Goal: Task Accomplishment & Management: Manage account settings

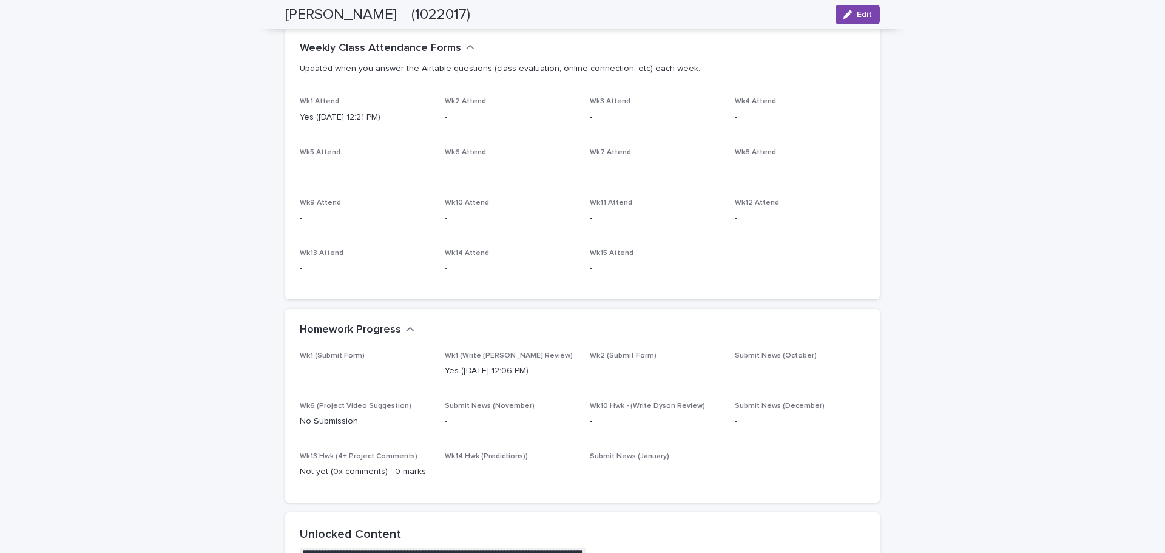
scroll to position [425, 0]
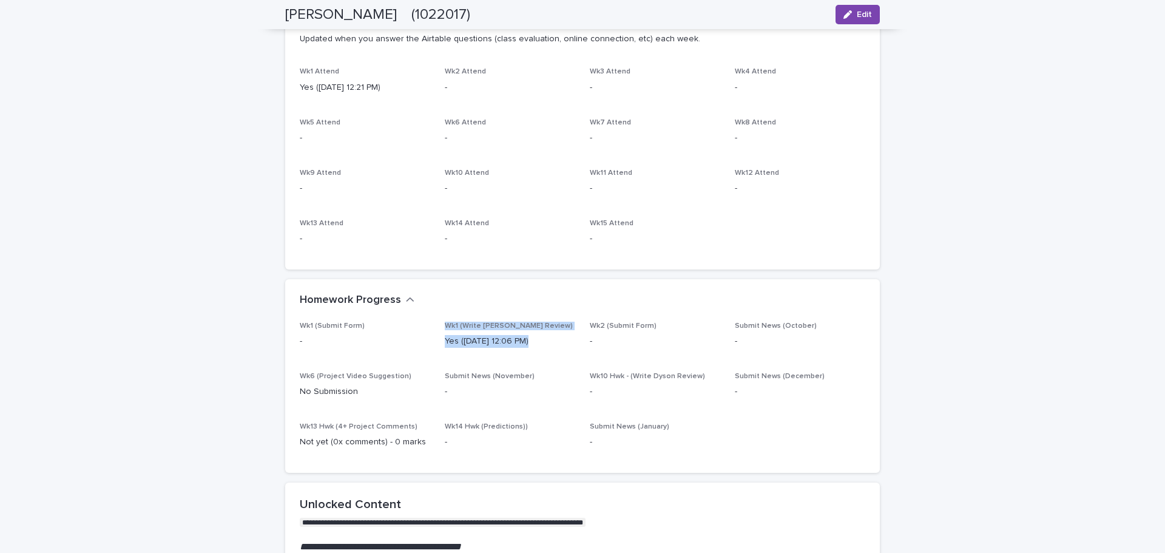
drag, startPoint x: 530, startPoint y: 343, endPoint x: 436, endPoint y: 328, distance: 94.7
click at [436, 328] on div "Wk1 (Submit Form) - Wk1 (Write [PERSON_NAME] Review) Yes ([DATE] 12:06 PM) Wk2 …" at bounding box center [582, 390] width 565 height 137
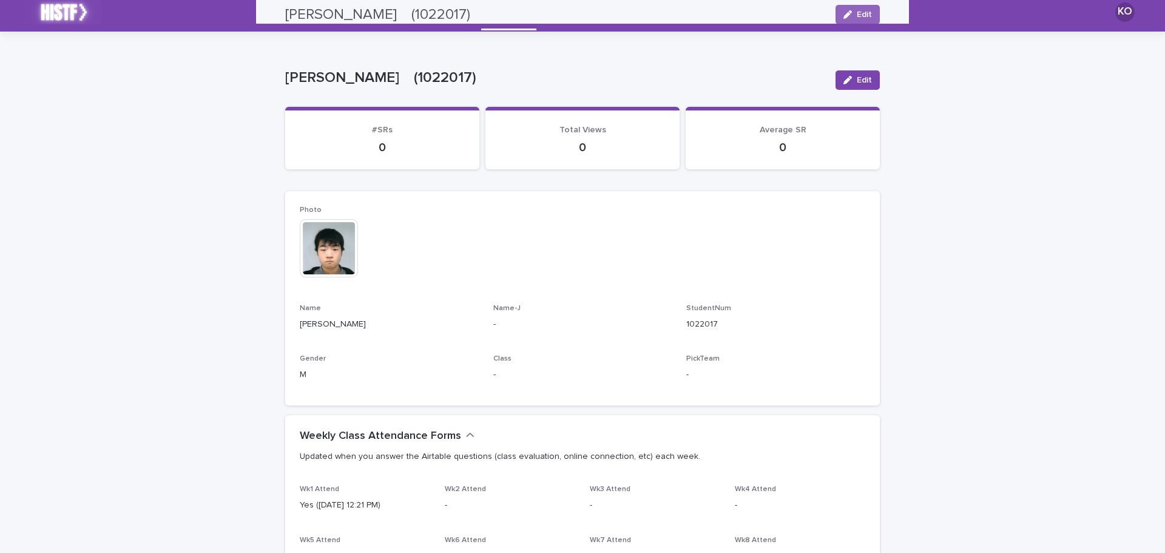
scroll to position [0, 0]
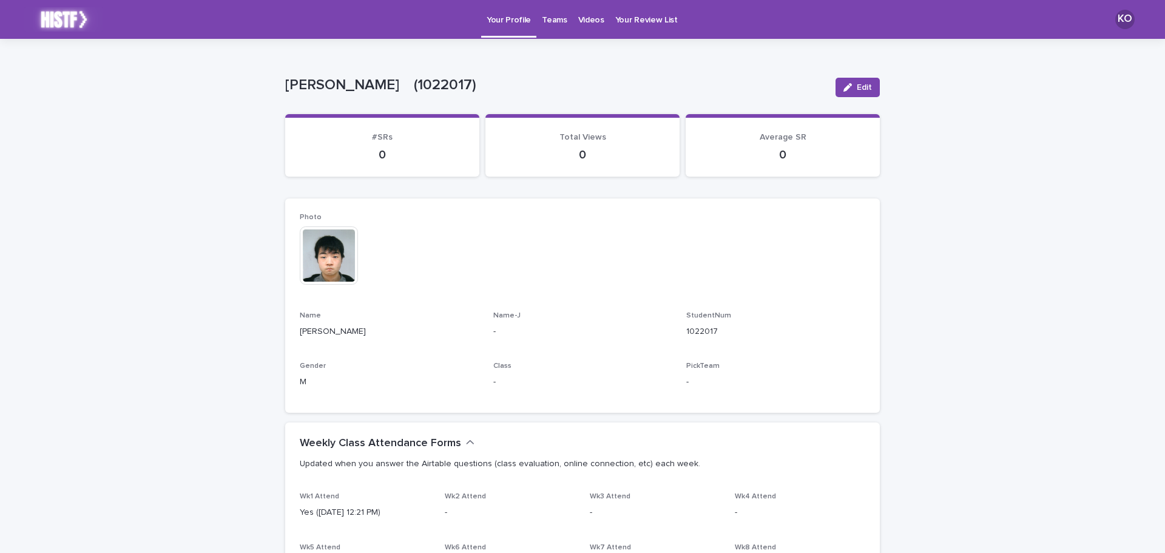
drag, startPoint x: 328, startPoint y: 152, endPoint x: 322, endPoint y: 148, distance: 7.4
click at [327, 152] on p "0" at bounding box center [382, 154] width 165 height 15
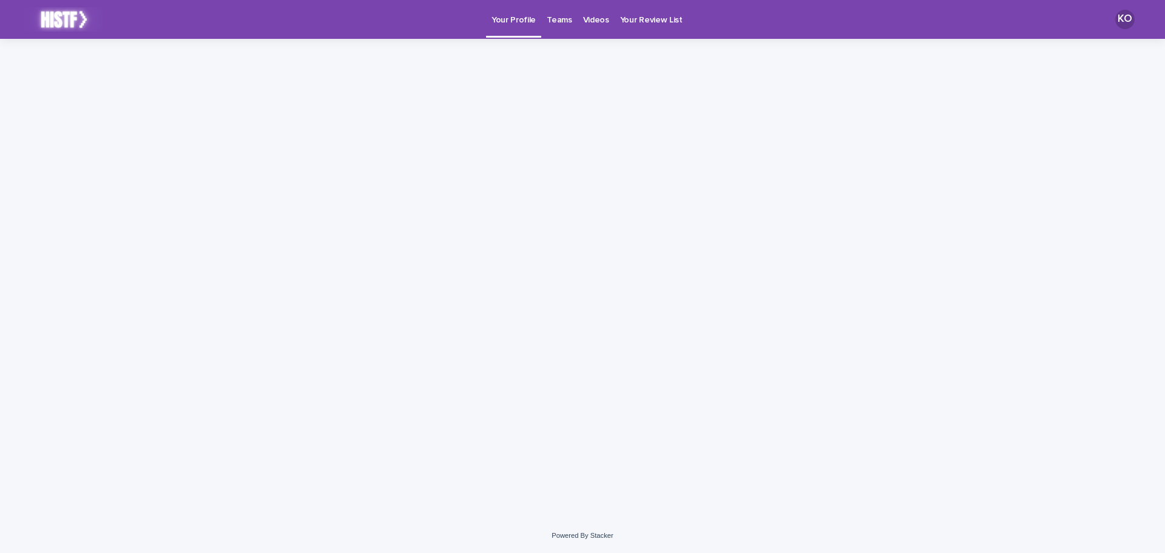
click at [597, 22] on p "Videos" at bounding box center [596, 12] width 26 height 25
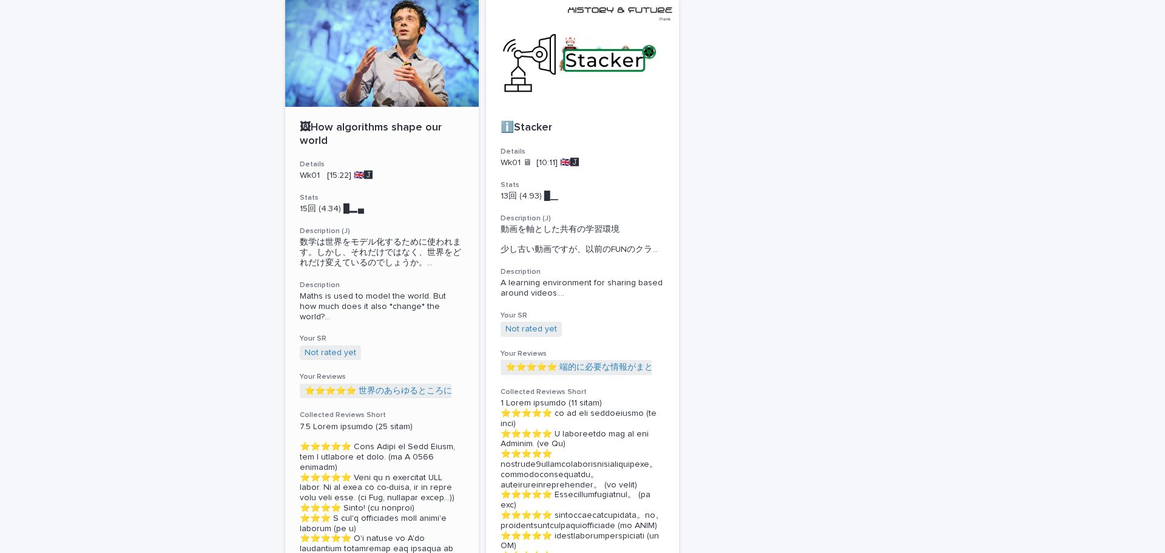
scroll to position [121, 0]
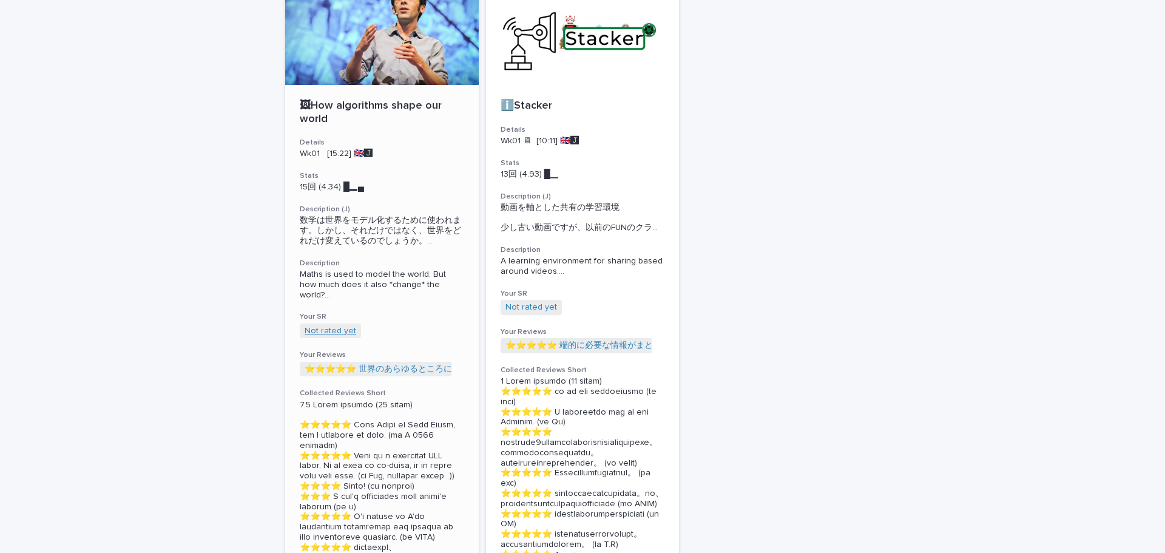
click at [337, 330] on link "Not rated yet" at bounding box center [331, 331] width 52 height 10
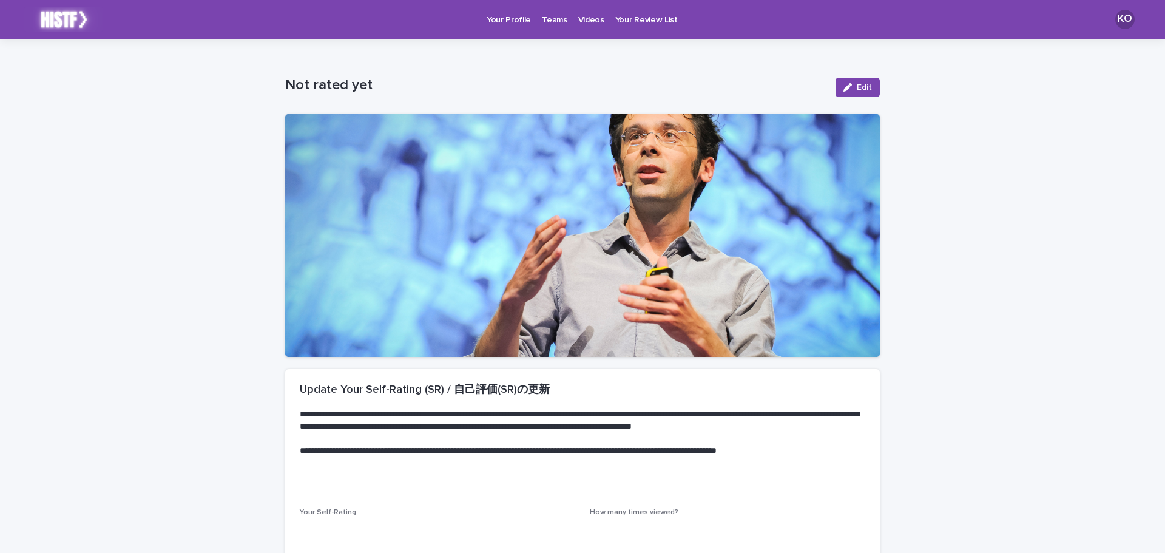
click at [840, 77] on div "Edit" at bounding box center [855, 87] width 49 height 49
click at [839, 95] on button "Edit" at bounding box center [857, 87] width 44 height 19
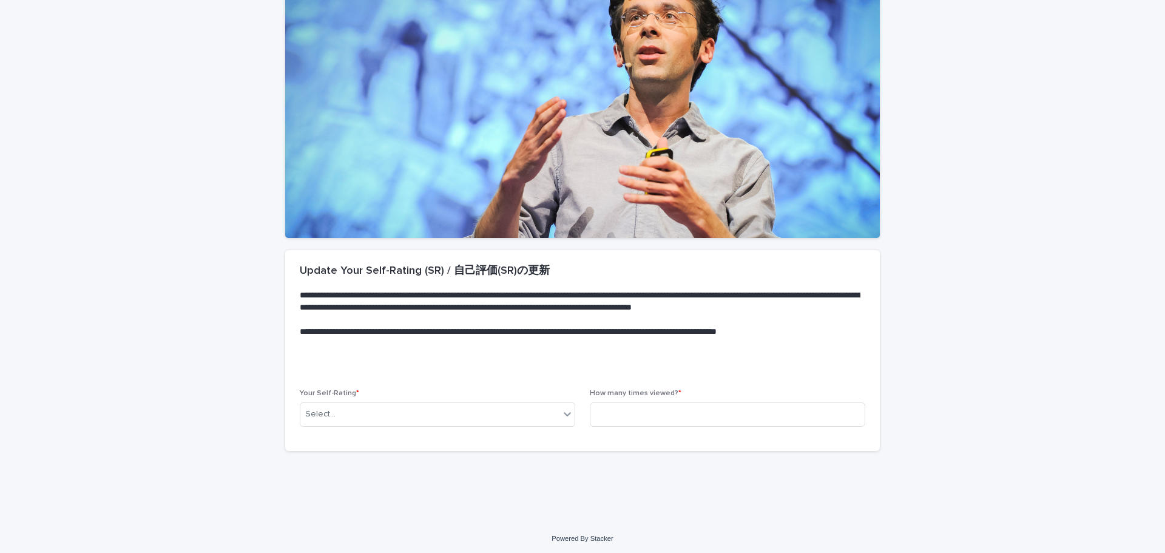
scroll to position [121, 0]
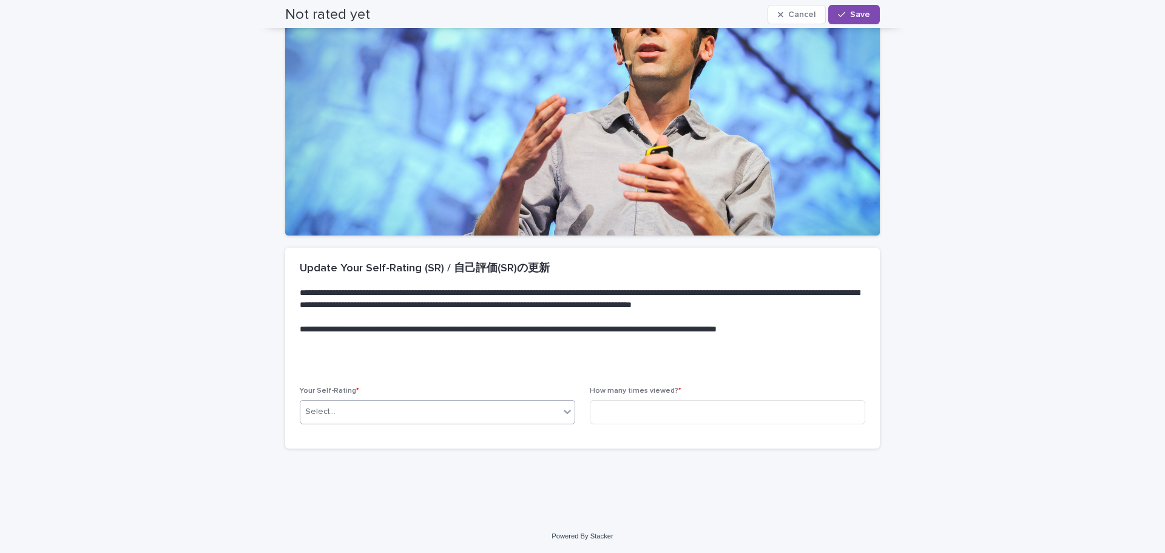
click at [451, 412] on div "Select..." at bounding box center [429, 412] width 259 height 20
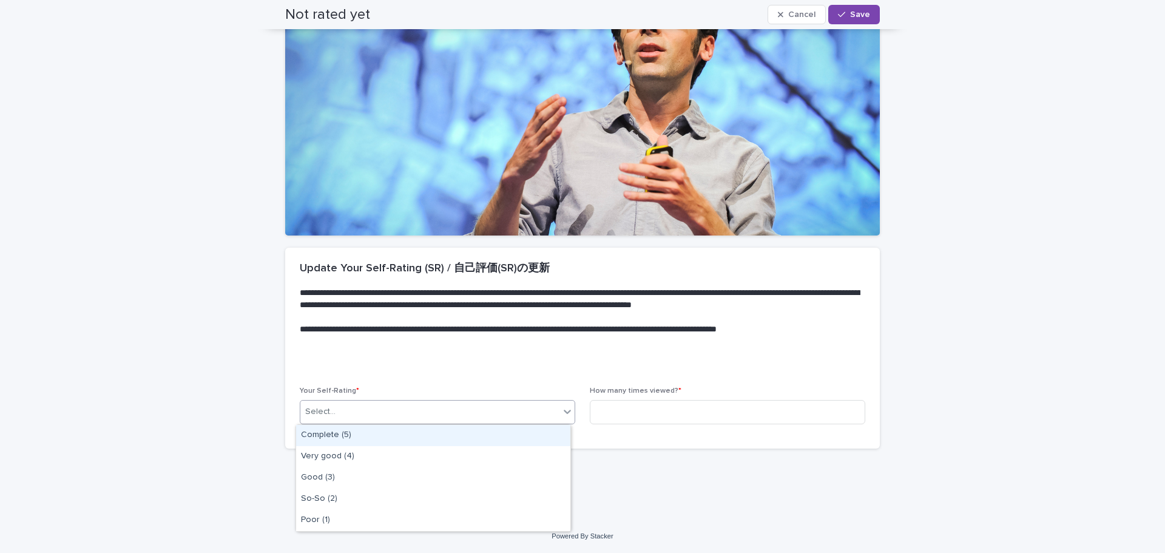
click at [436, 437] on div "Complete (5)" at bounding box center [433, 435] width 274 height 21
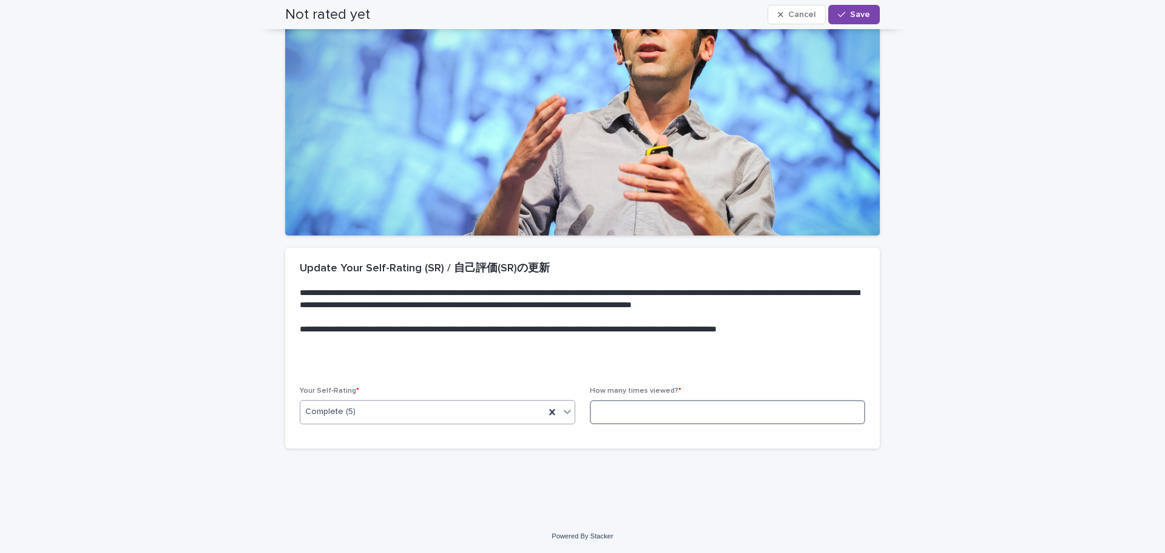
click at [622, 416] on input at bounding box center [727, 412] width 275 height 24
type input "*"
click at [726, 333] on p "**********" at bounding box center [580, 341] width 561 height 36
click at [738, 414] on input "*" at bounding box center [727, 412] width 275 height 24
click at [721, 366] on p at bounding box center [580, 366] width 561 height 12
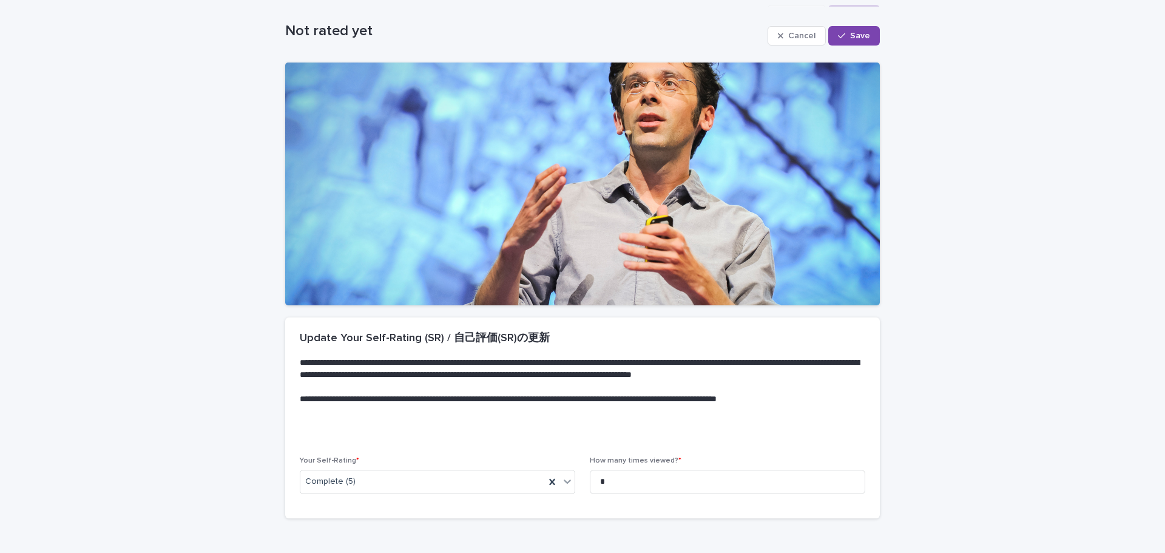
scroll to position [0, 0]
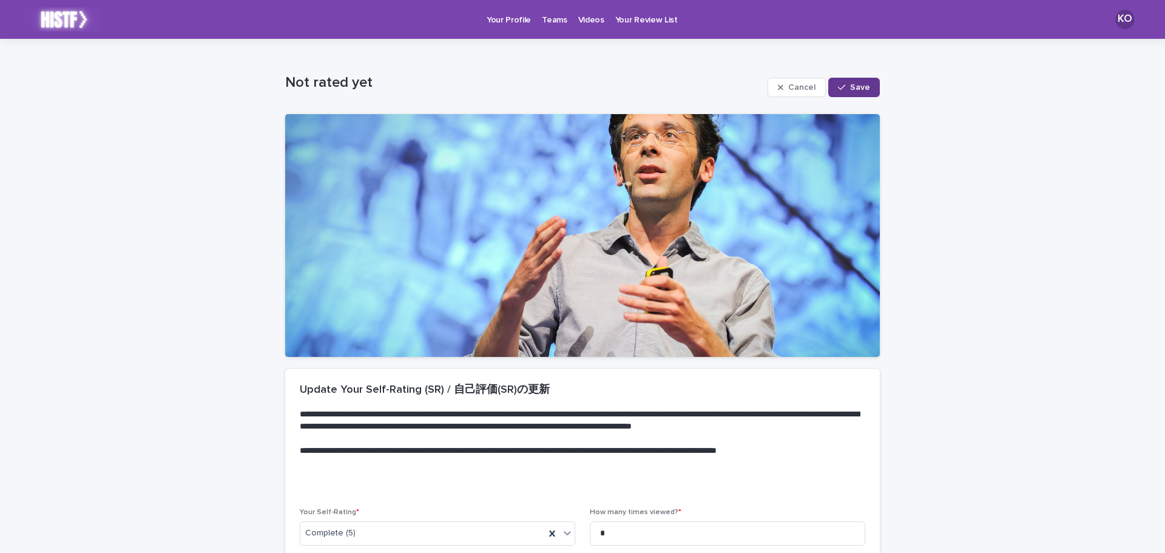
click at [855, 92] on button "Save" at bounding box center [854, 87] width 52 height 19
click at [64, 22] on img at bounding box center [63, 19] width 79 height 24
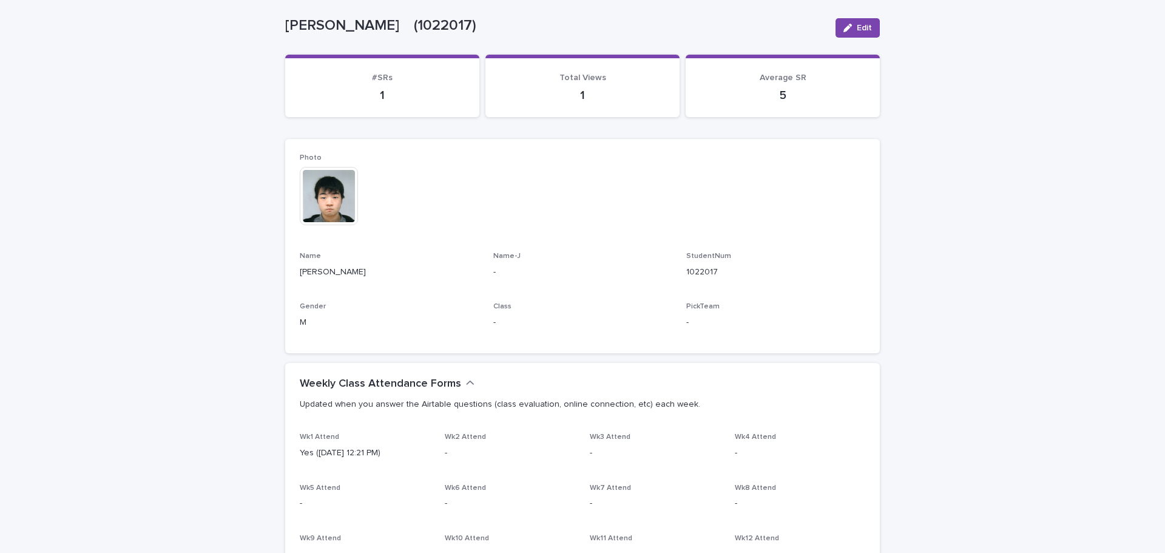
scroll to position [61, 0]
drag, startPoint x: 306, startPoint y: 320, endPoint x: 291, endPoint y: 303, distance: 23.6
click at [291, 303] on div "Photo This file cannot be opened Download File Name Ko Ogawa Name-J - StudentNu…" at bounding box center [582, 245] width 595 height 214
drag, startPoint x: 325, startPoint y: 319, endPoint x: 294, endPoint y: 291, distance: 41.3
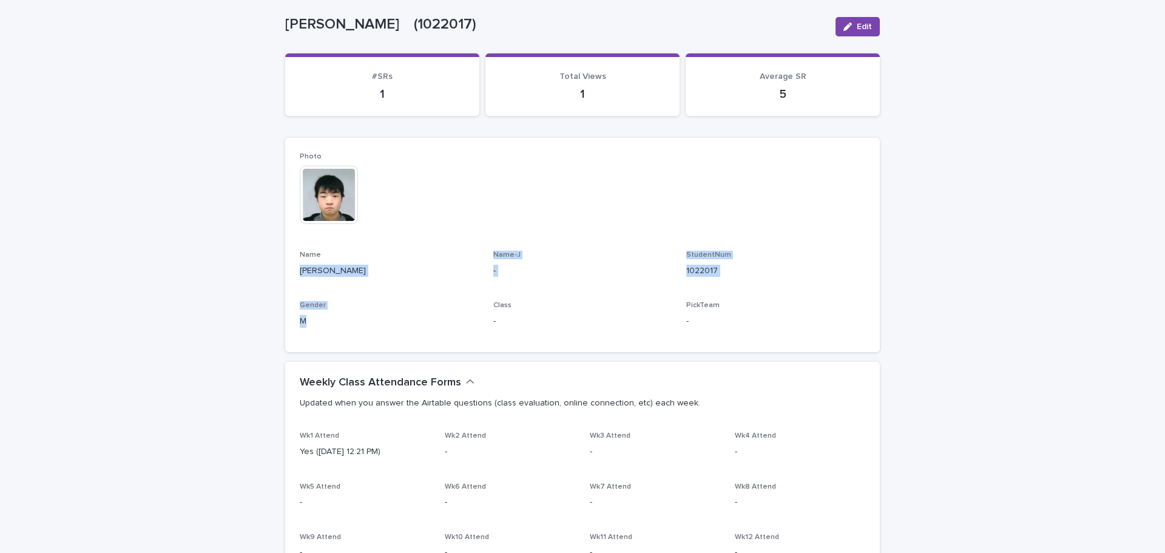
click at [294, 291] on div "Photo This file cannot be opened Download File Name Ko Ogawa Name-J - StudentNu…" at bounding box center [582, 245] width 595 height 214
click at [303, 303] on span "Gender" at bounding box center [313, 305] width 26 height 7
drag, startPoint x: 316, startPoint y: 314, endPoint x: 283, endPoint y: 302, distance: 35.5
click at [285, 302] on div "Photo This file cannot be opened Download File Name Ko Ogawa Name-J - StudentNu…" at bounding box center [582, 245] width 595 height 214
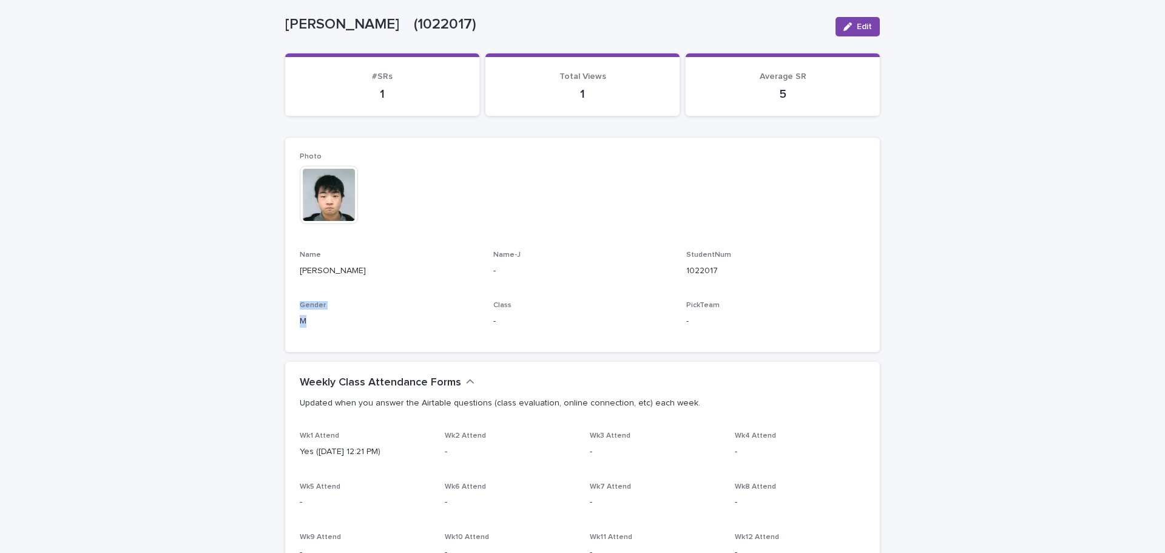
drag, startPoint x: 397, startPoint y: 341, endPoint x: 283, endPoint y: 299, distance: 122.1
click at [285, 299] on div "Photo This file cannot be opened Download File Name Ko Ogawa Name-J - StudentNu…" at bounding box center [582, 245] width 595 height 214
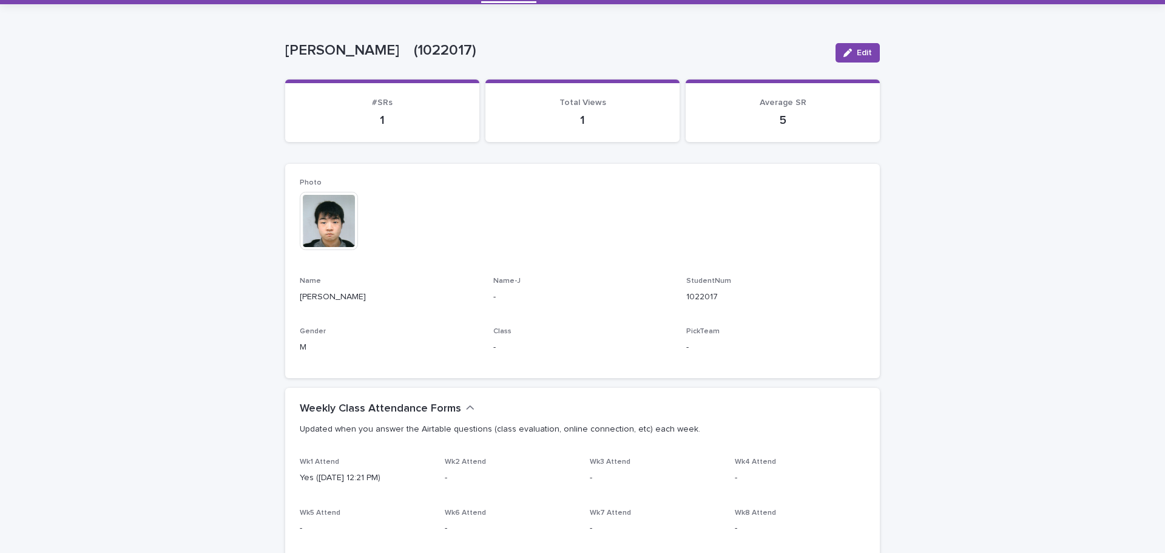
scroll to position [0, 0]
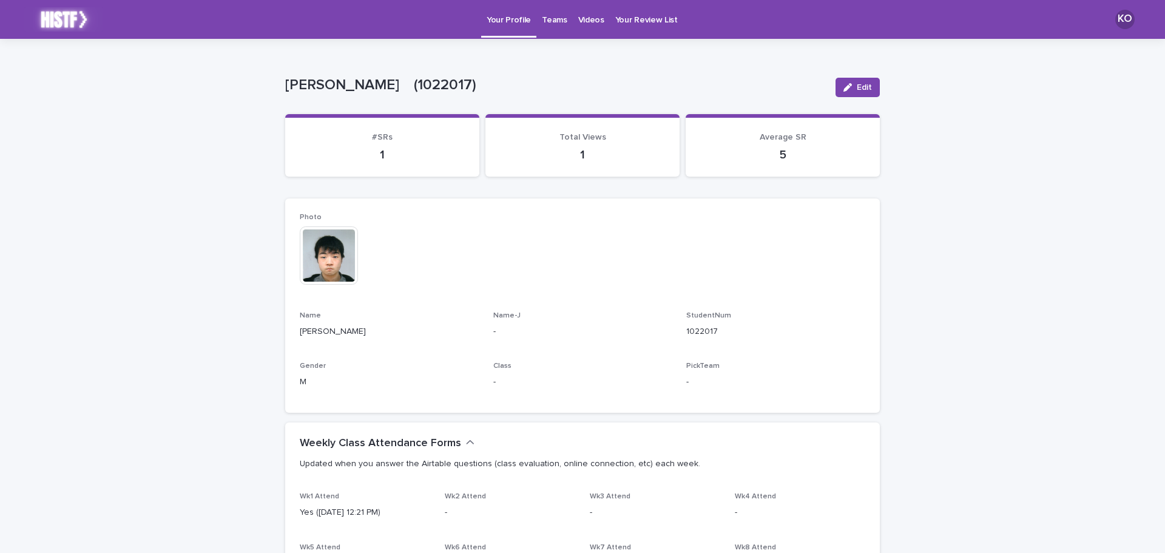
drag, startPoint x: 190, startPoint y: 235, endPoint x: 445, endPoint y: 124, distance: 278.5
click at [551, 19] on p "Teams" at bounding box center [554, 12] width 25 height 25
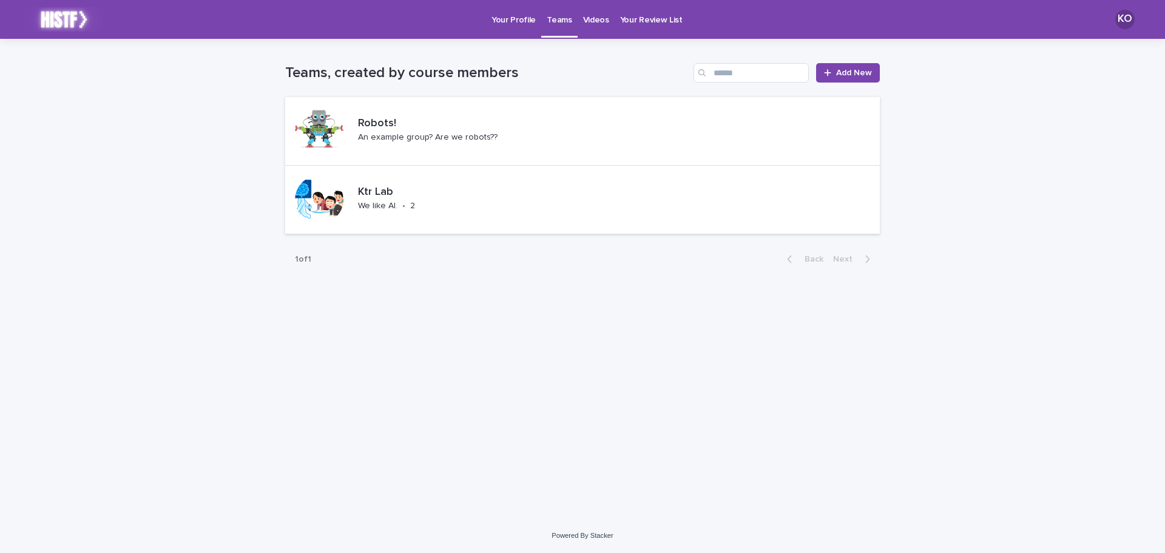
click at [598, 25] on p "Videos" at bounding box center [596, 12] width 26 height 25
